Goal: Information Seeking & Learning: Learn about a topic

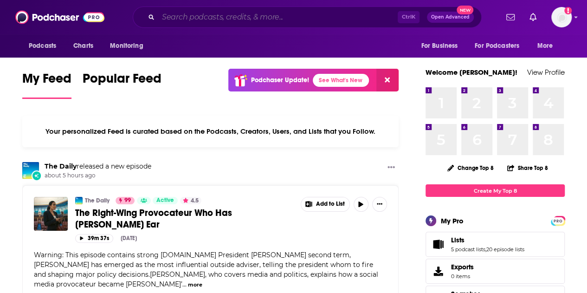
click at [181, 15] on input "Search podcasts, credits, & more..." at bounding box center [277, 17] width 239 height 15
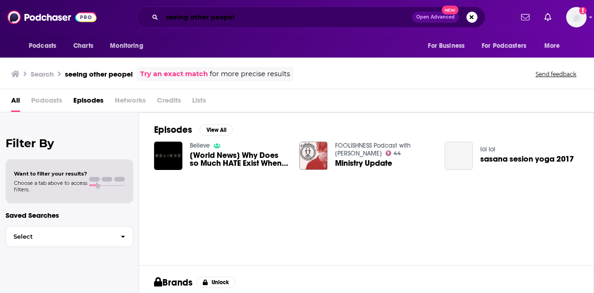
click at [277, 24] on input "seeing other peopel" at bounding box center [287, 17] width 250 height 15
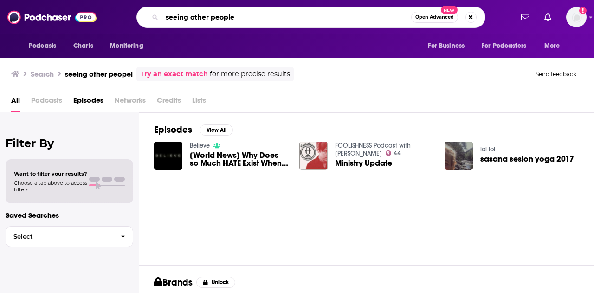
type input "seeing other people"
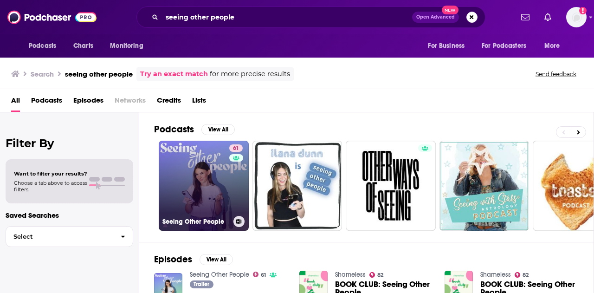
click at [206, 182] on link "61 Seeing Other People" at bounding box center [204, 186] width 90 height 90
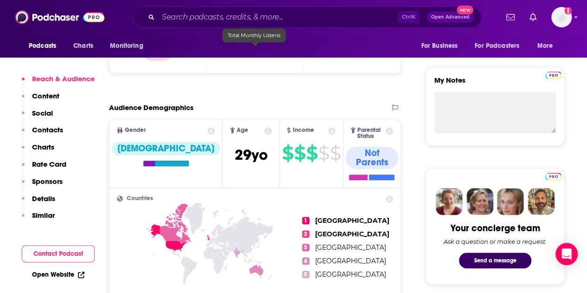
scroll to position [325, 0]
